Goal: Task Accomplishment & Management: Use online tool/utility

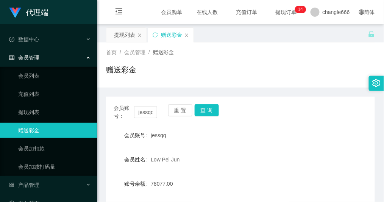
scroll to position [50, 0]
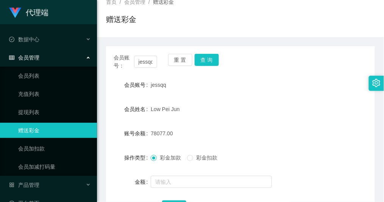
click at [323, 120] on form "会员账号 jessqq 会员姓名 Low Pei Jun 账号余额 78077.00 操作类型 彩金加款 彩金扣款 金额 确 定" at bounding box center [240, 145] width 269 height 136
click at [182, 179] on input "text" at bounding box center [211, 181] width 121 height 12
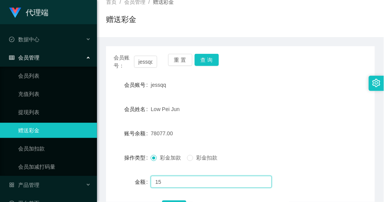
type input "15"
click at [205, 46] on div "会员账号： jessqq 重 置 查 询 会员账号 jessqq 会员姓名 Low Pei Jun 账号余额 78077.00 操作类型 彩金加款 彩金扣款 …" at bounding box center [240, 138] width 269 height 184
click at [202, 67] on div "重 置 查 询" at bounding box center [189, 62] width 43 height 16
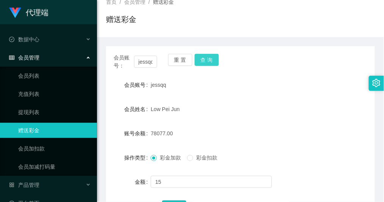
click at [208, 56] on button "查 询" at bounding box center [206, 60] width 24 height 12
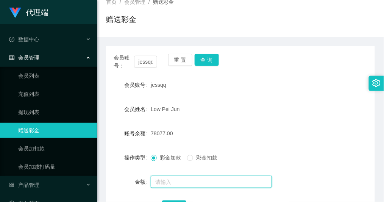
click at [170, 176] on input "text" at bounding box center [211, 181] width 121 height 12
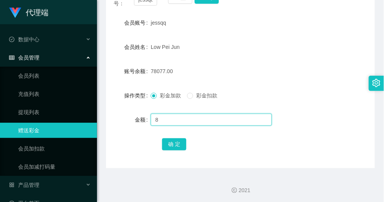
scroll to position [114, 0]
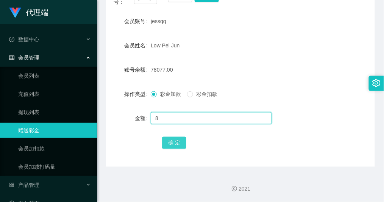
type input "8"
click at [170, 140] on button "确 定" at bounding box center [174, 143] width 24 height 12
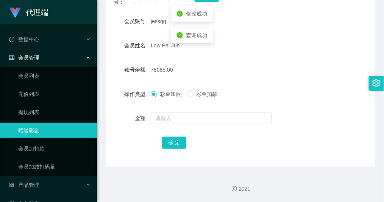
click at [266, 71] on div "78085.00" at bounding box center [229, 69] width 157 height 15
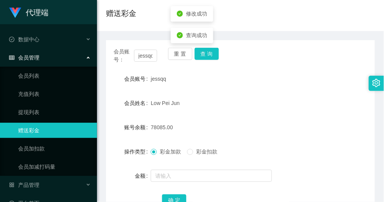
scroll to position [13, 0]
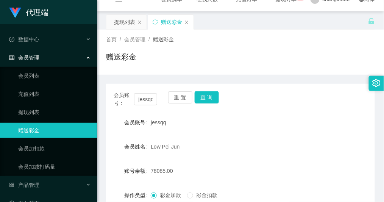
click at [320, 46] on div "首页 / 会员管理 / 赠送彩金 / 赠送彩金" at bounding box center [240, 52] width 269 height 33
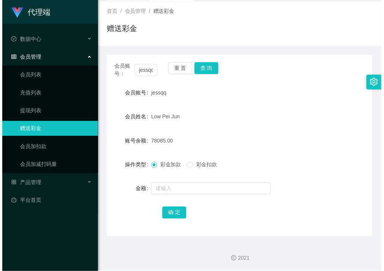
scroll to position [41, 0]
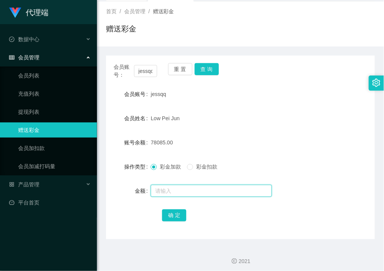
drag, startPoint x: 217, startPoint y: 186, endPoint x: 238, endPoint y: 185, distance: 20.5
click at [217, 186] on input "text" at bounding box center [211, 191] width 121 height 12
click at [110, 168] on div "操作类型" at bounding box center [128, 166] width 45 height 15
click at [253, 126] on form "会员账号 jessqq 会员姓名 Low Pei Jun 账号余额 78085.00 操作类型 彩金加款 彩金扣款 金额 确 定" at bounding box center [240, 155] width 269 height 136
